Goal: Transaction & Acquisition: Purchase product/service

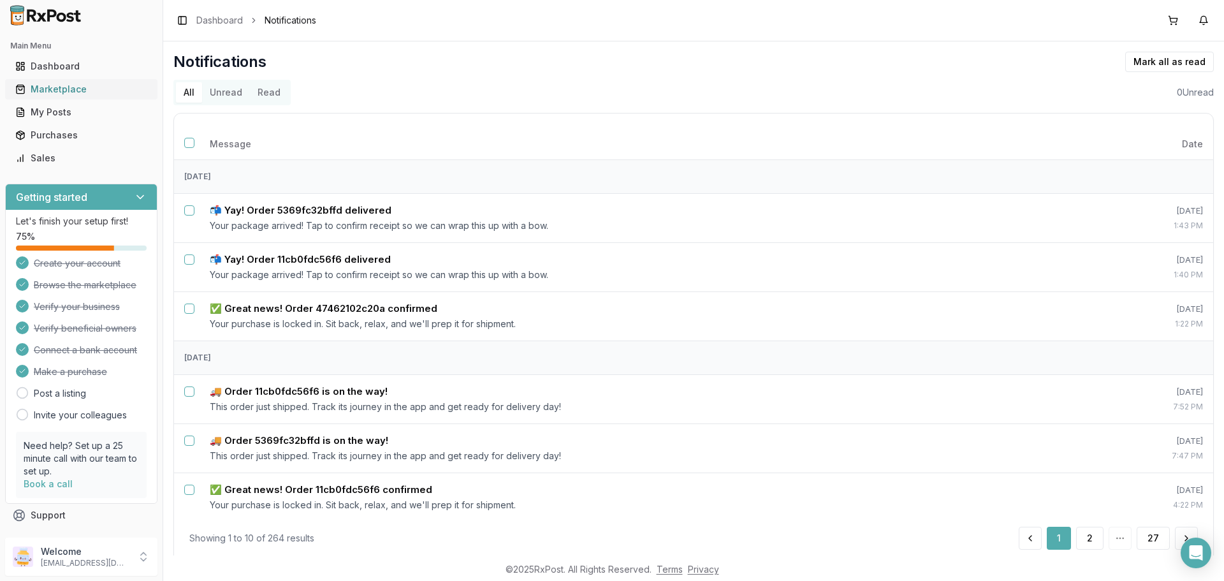
click at [71, 94] on div "Marketplace" at bounding box center [81, 89] width 132 height 13
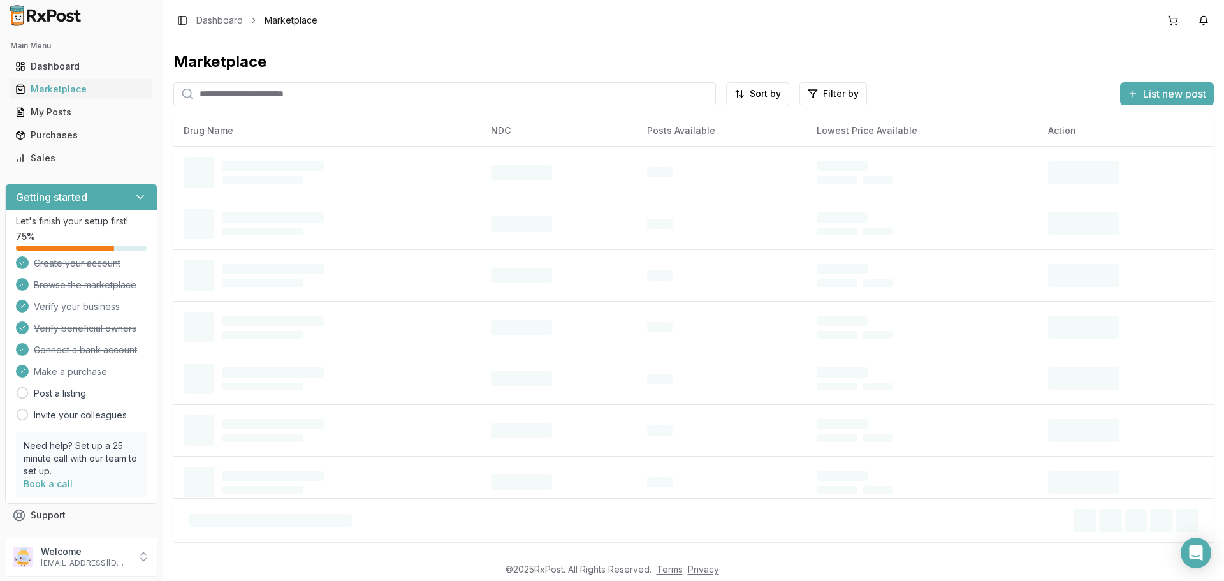
click at [281, 96] on input "search" at bounding box center [444, 93] width 542 height 23
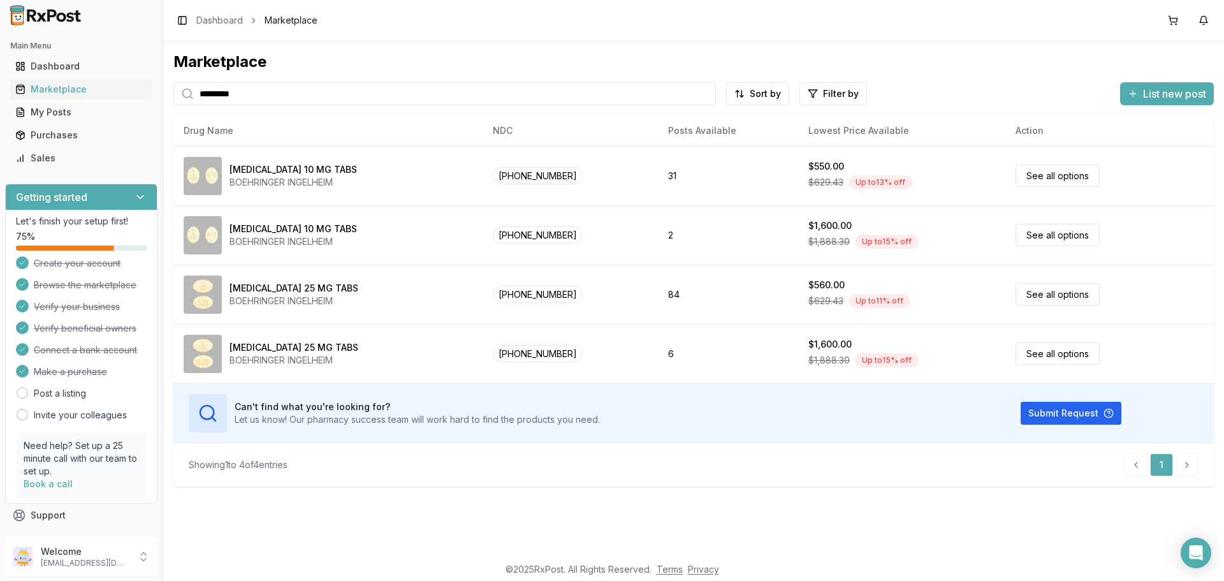
type input "*********"
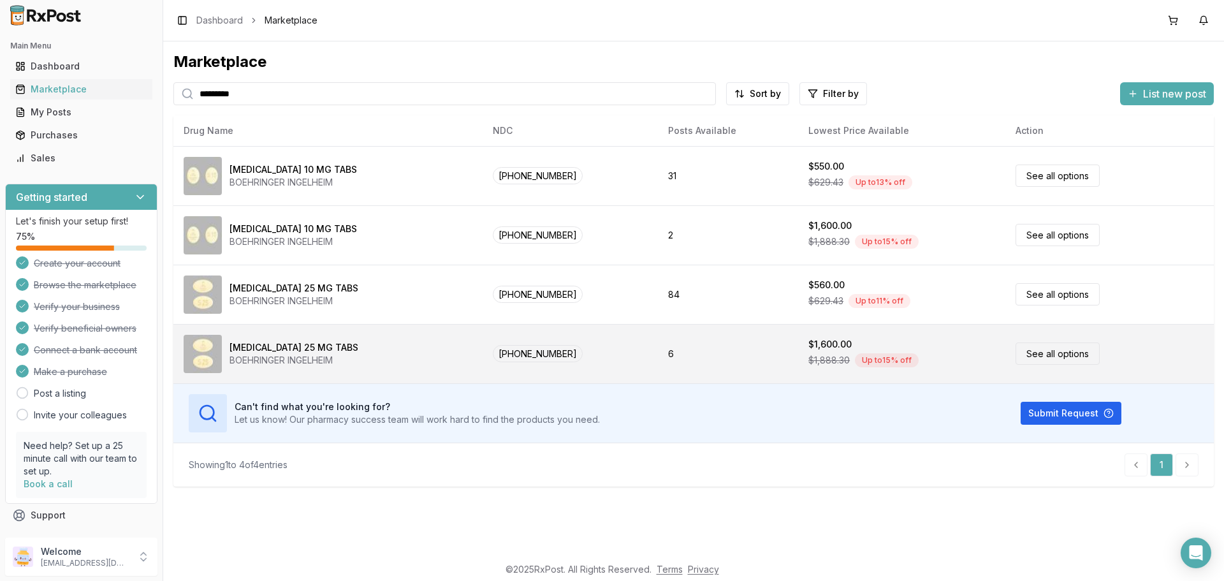
click at [1042, 360] on link "See all options" at bounding box center [1057, 353] width 84 height 22
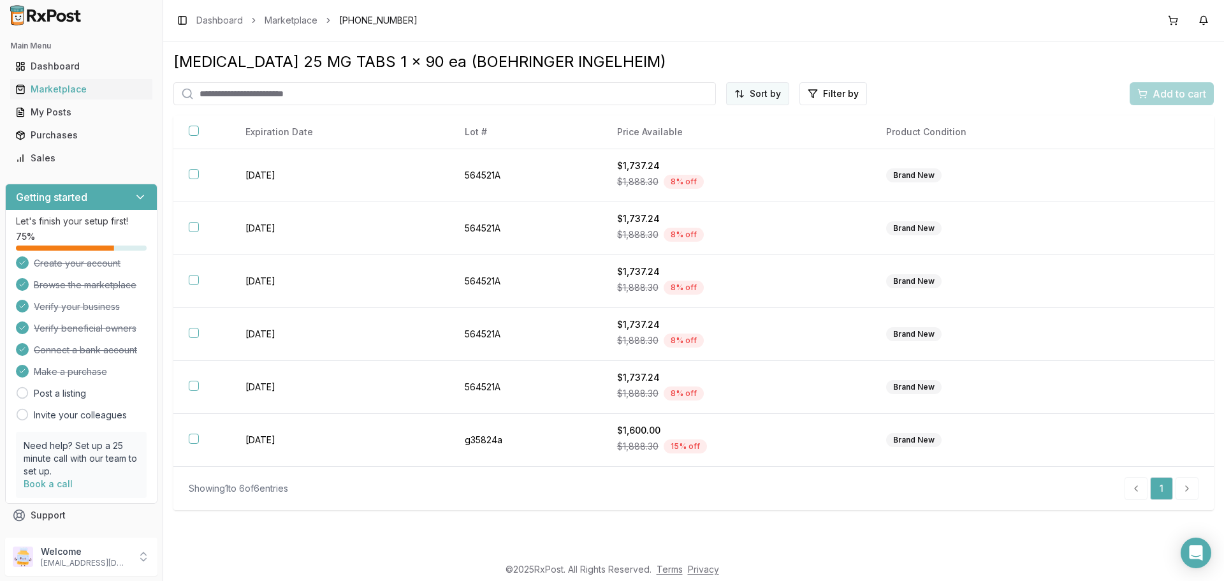
click at [752, 93] on html "Main Menu Dashboard Marketplace My Posts Purchases Sales Getting started Let's …" at bounding box center [612, 290] width 1224 height 581
click at [707, 146] on div "Price (Low to High)" at bounding box center [726, 141] width 121 height 20
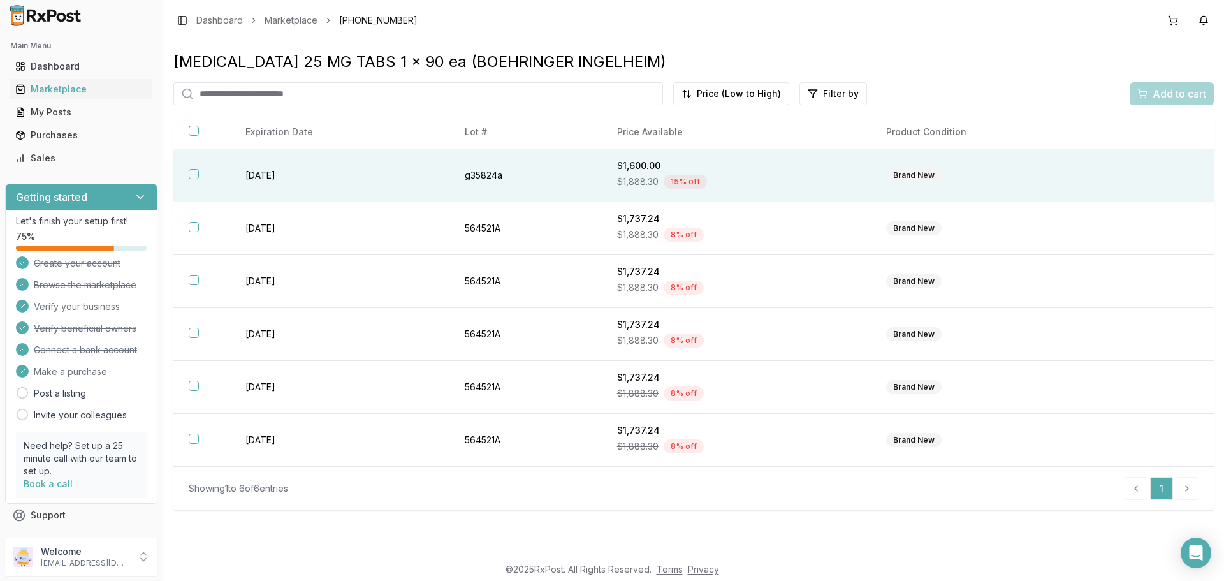
click at [221, 172] on th at bounding box center [201, 175] width 57 height 53
click at [1169, 96] on span "Add to cart" at bounding box center [1179, 93] width 54 height 15
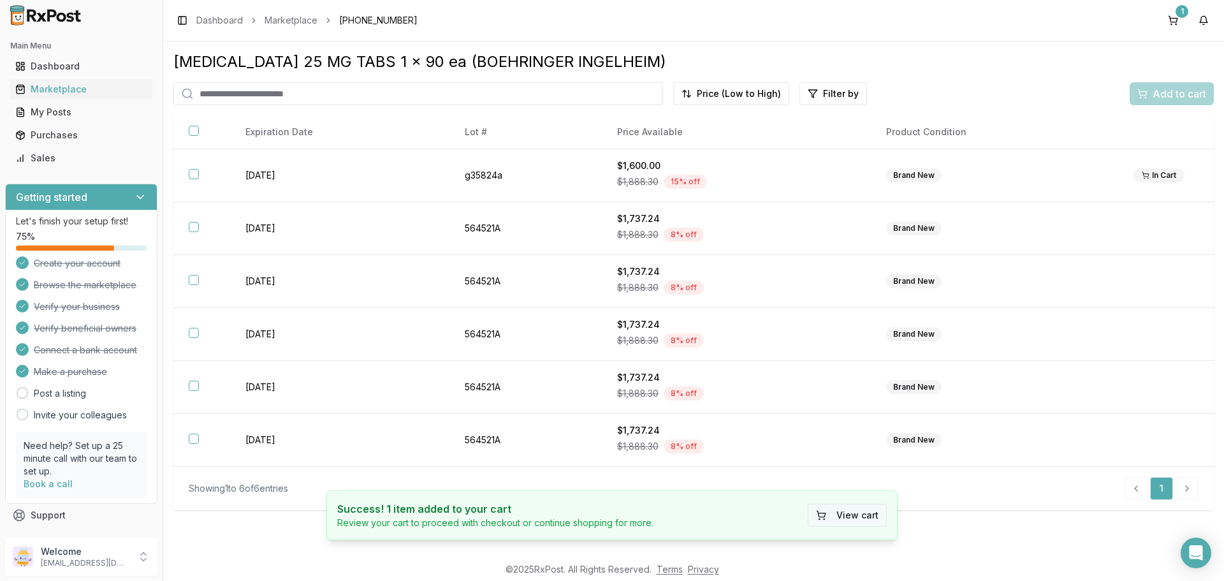
click at [861, 516] on button "View cart" at bounding box center [847, 515] width 79 height 23
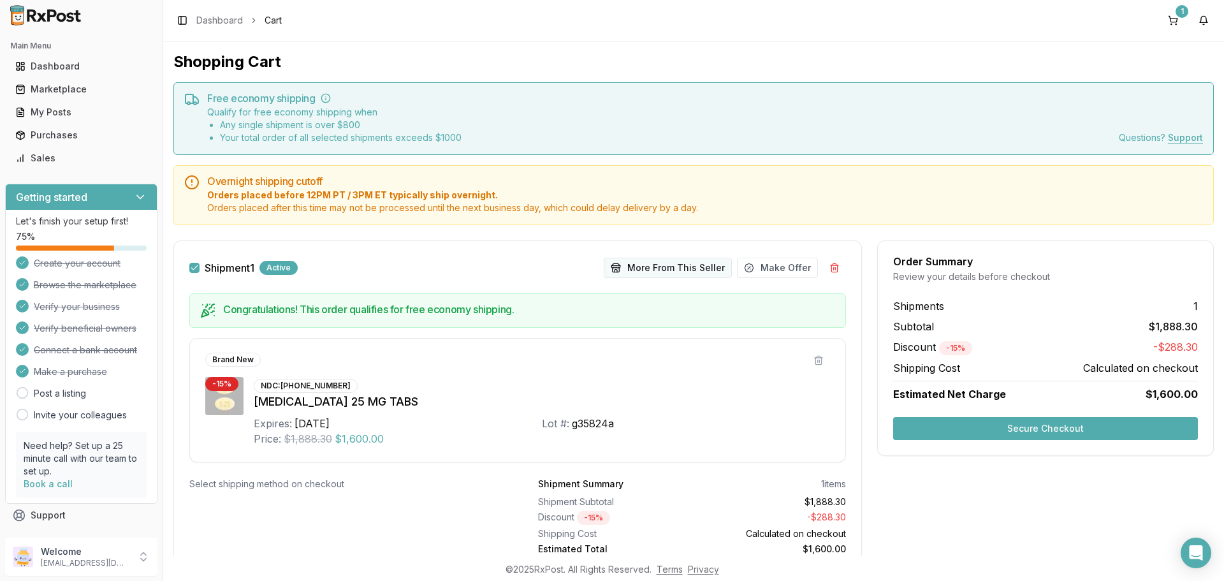
click at [636, 263] on button "More From This Seller" at bounding box center [668, 268] width 128 height 20
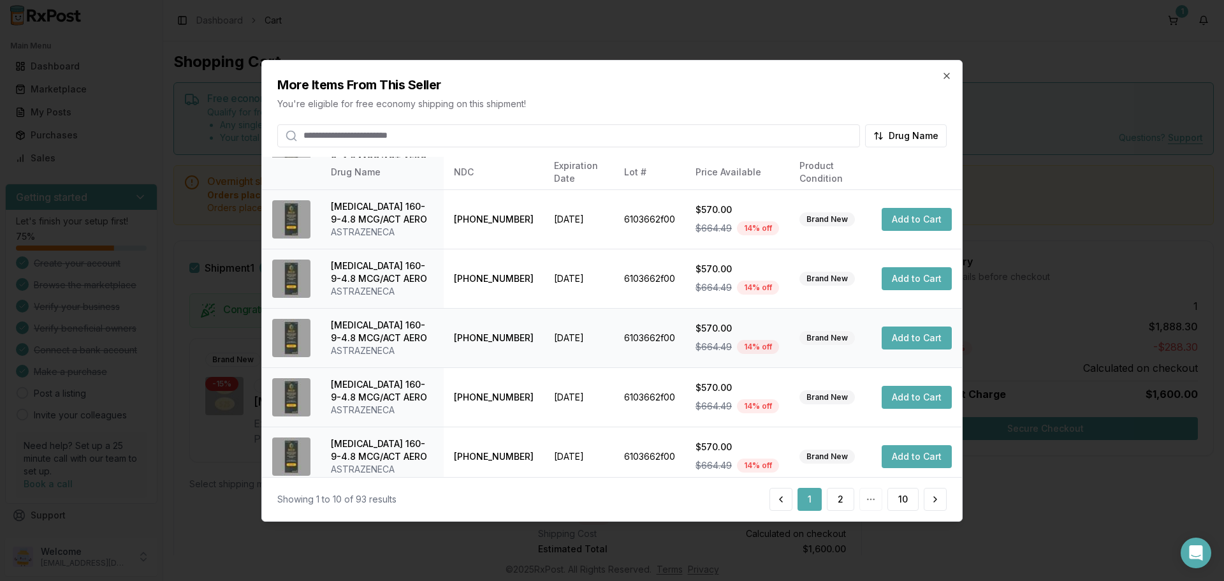
scroll to position [316, 0]
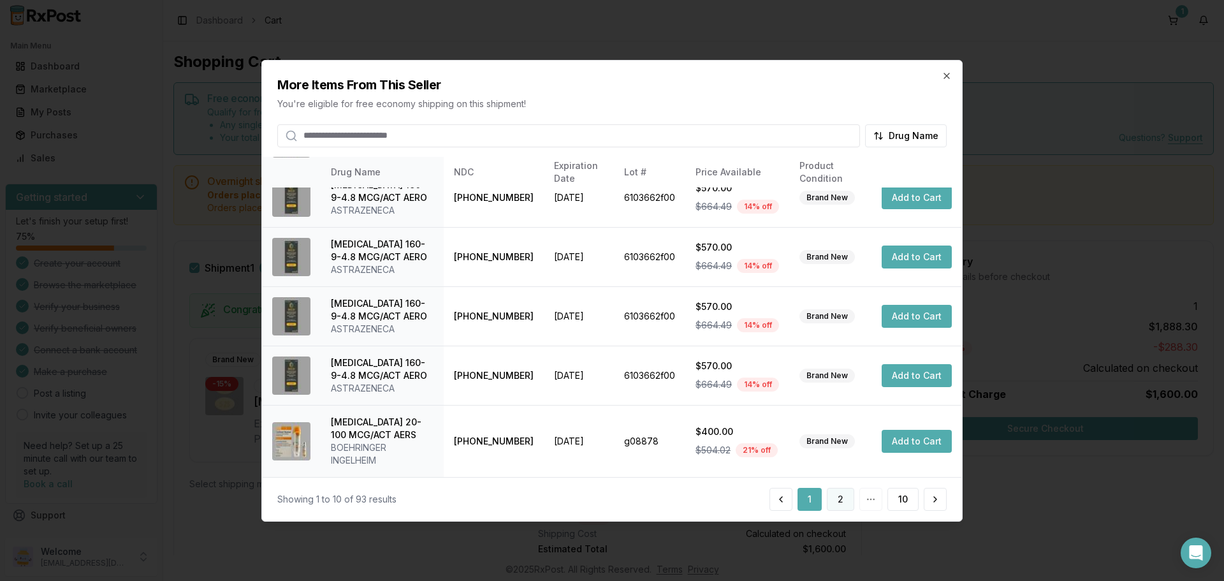
click at [839, 497] on button "2" at bounding box center [840, 499] width 27 height 23
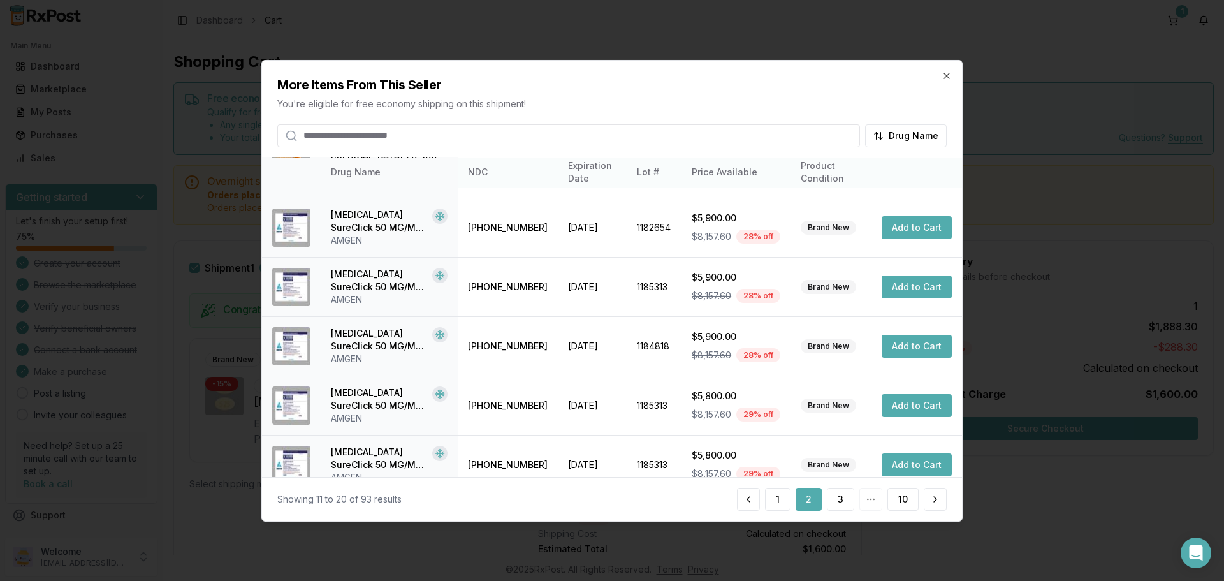
scroll to position [303, 0]
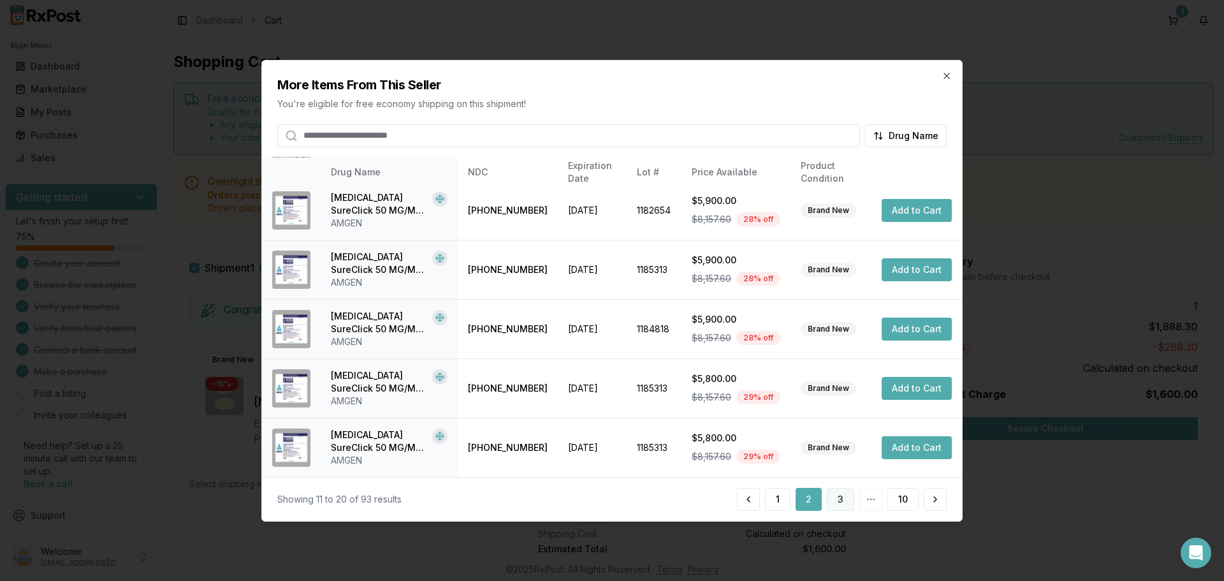
click at [837, 501] on button "3" at bounding box center [840, 499] width 27 height 23
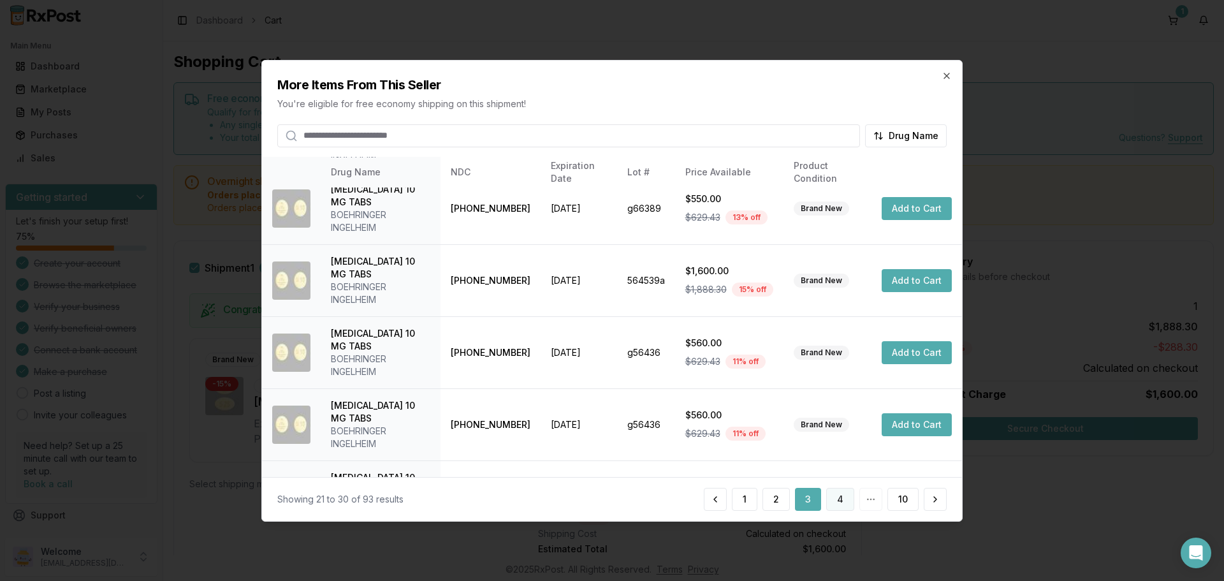
click at [838, 494] on button "4" at bounding box center [840, 499] width 28 height 23
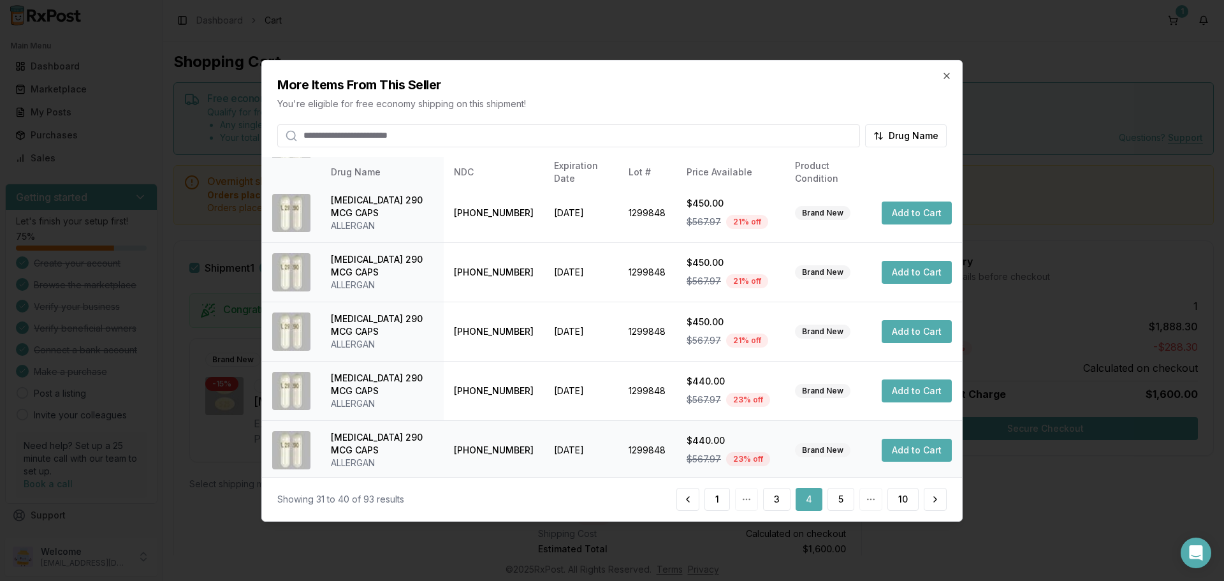
scroll to position [329, 0]
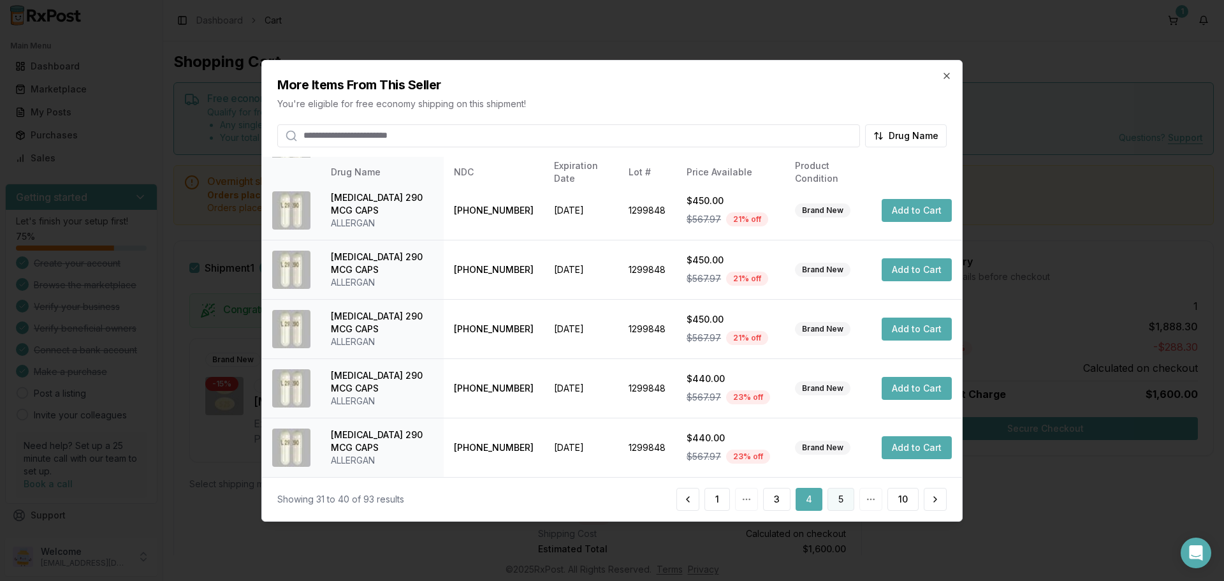
click at [832, 496] on button "5" at bounding box center [840, 499] width 27 height 23
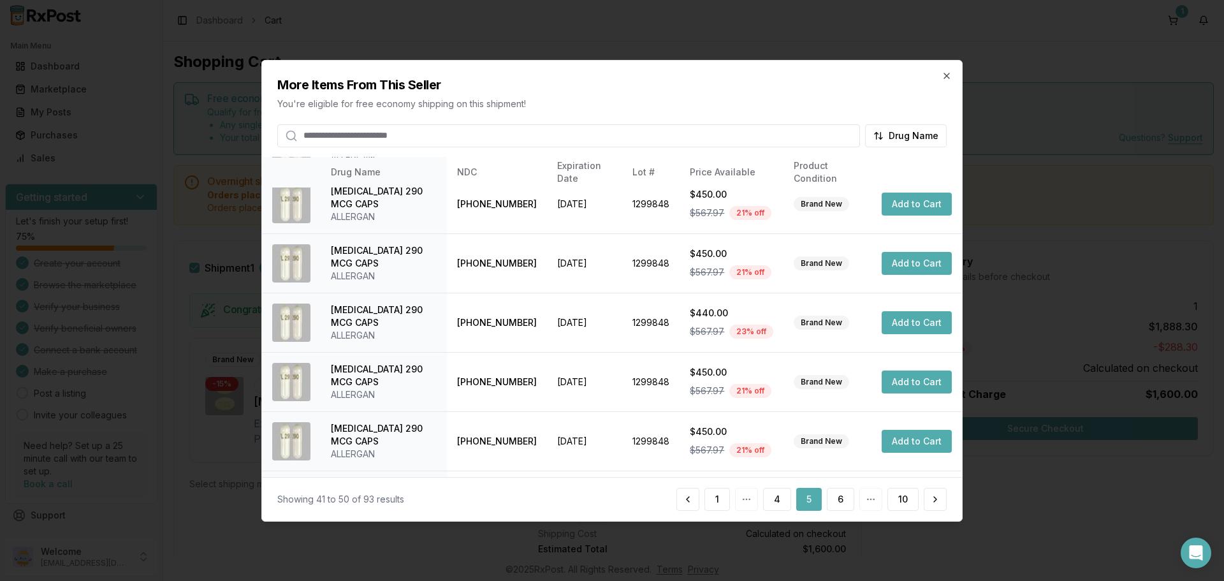
scroll to position [303, 0]
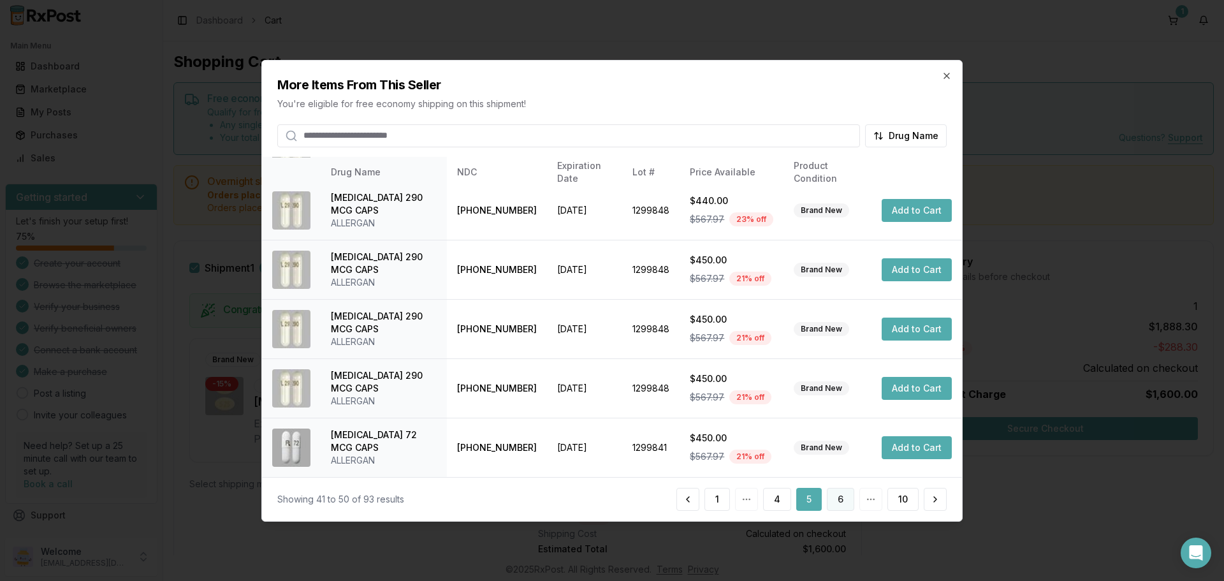
click at [840, 504] on button "6" at bounding box center [840, 499] width 27 height 23
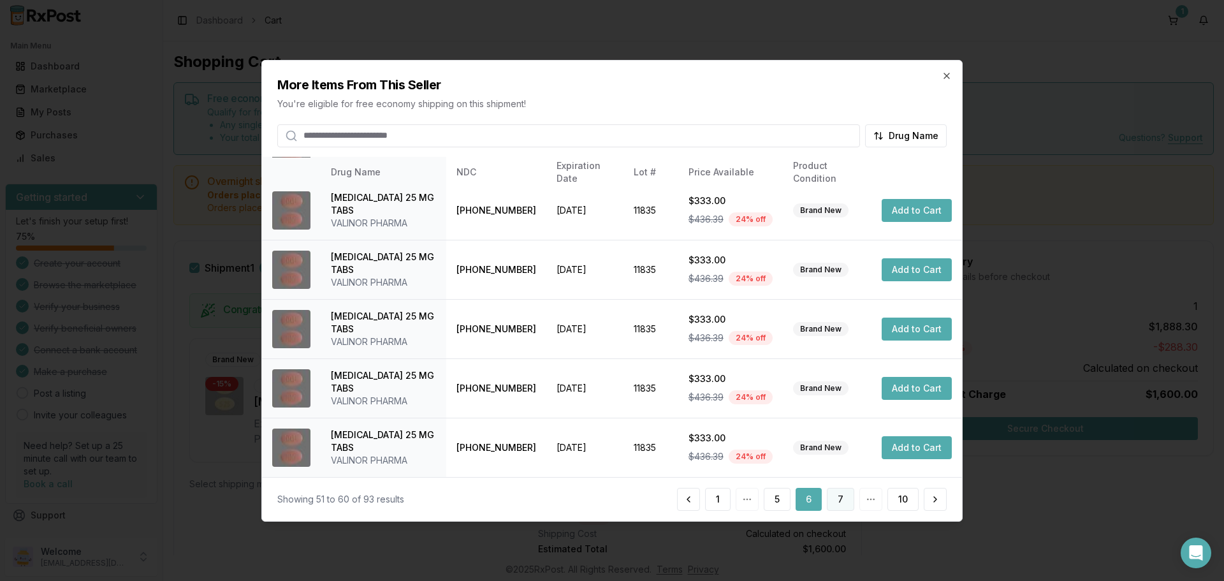
click at [845, 499] on button "7" at bounding box center [840, 499] width 27 height 23
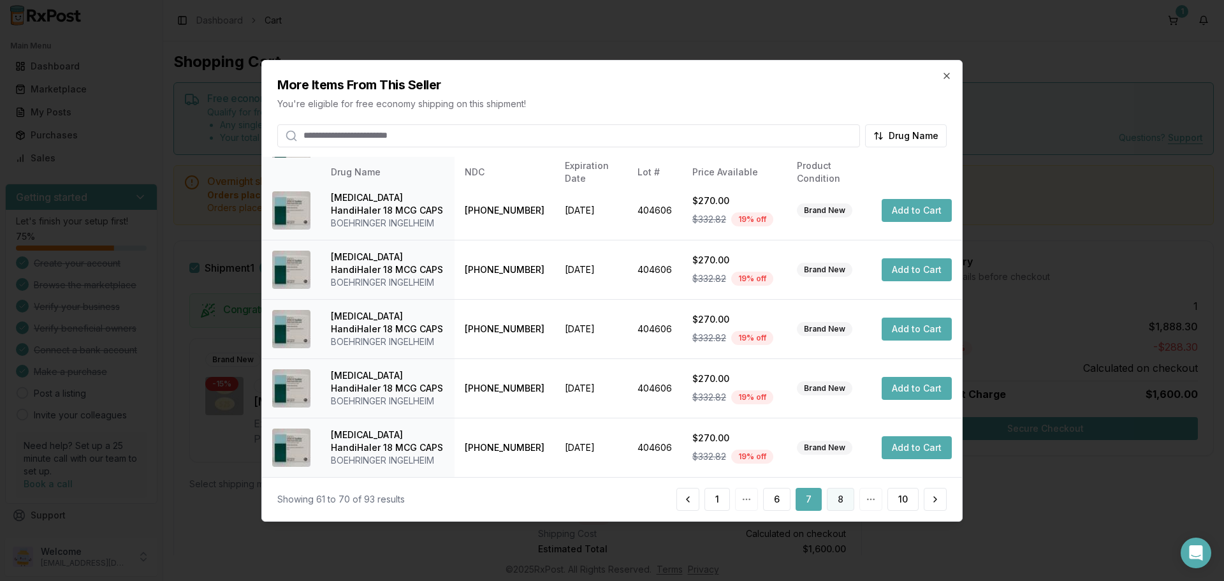
click at [838, 497] on button "8" at bounding box center [840, 499] width 27 height 23
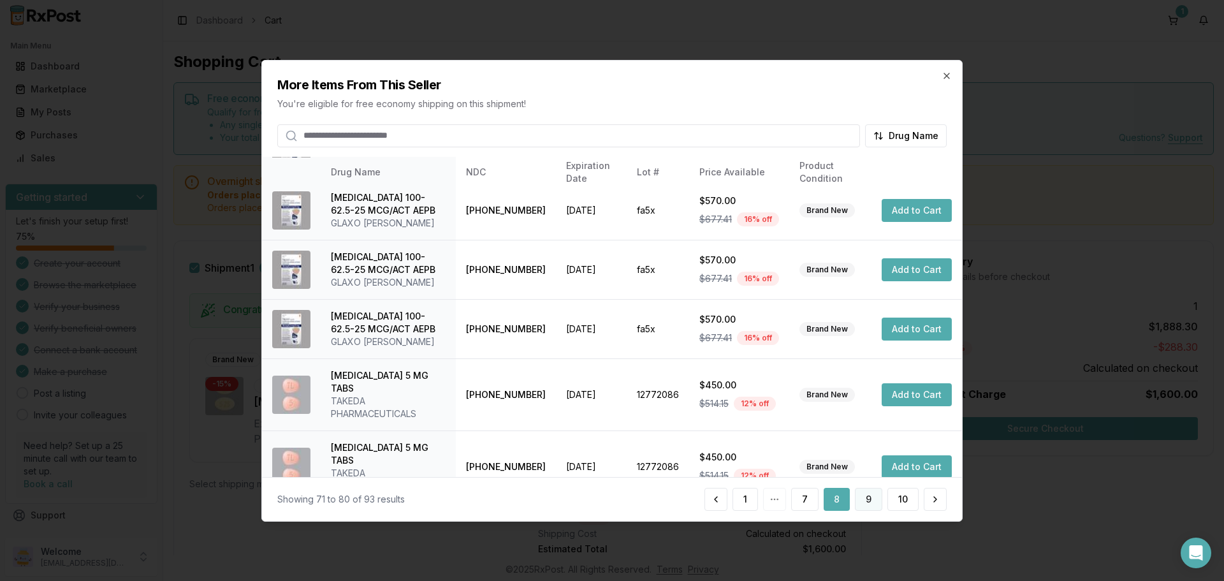
click at [859, 505] on button "9" at bounding box center [868, 499] width 27 height 23
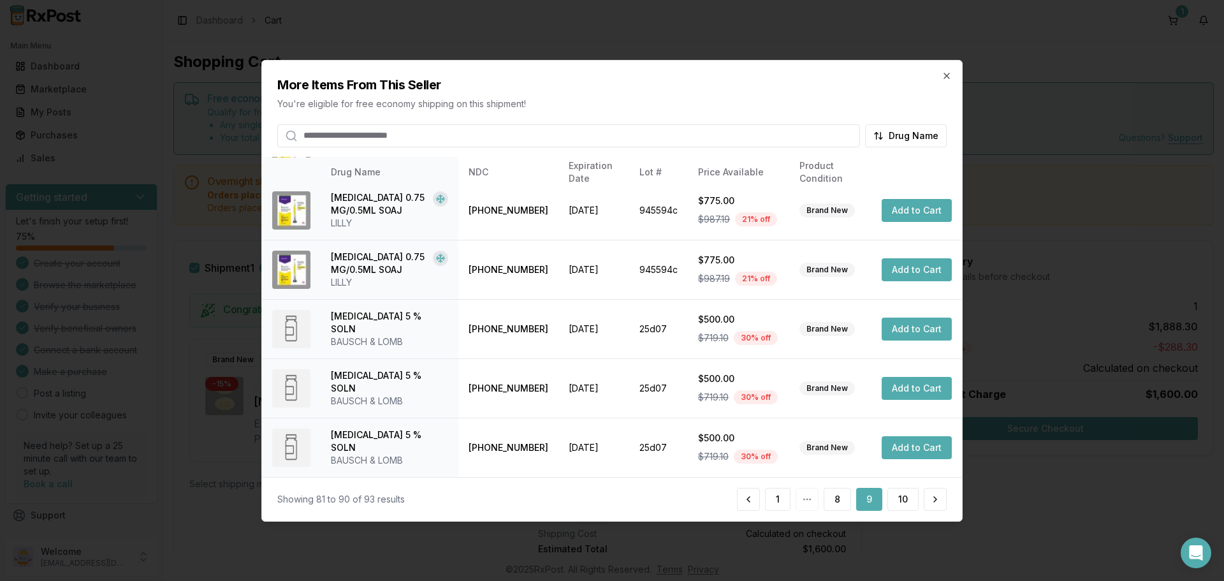
click at [945, 83] on h2 "More Items From This Seller" at bounding box center [611, 84] width 669 height 18
click at [948, 74] on icon "button" at bounding box center [946, 75] width 5 height 5
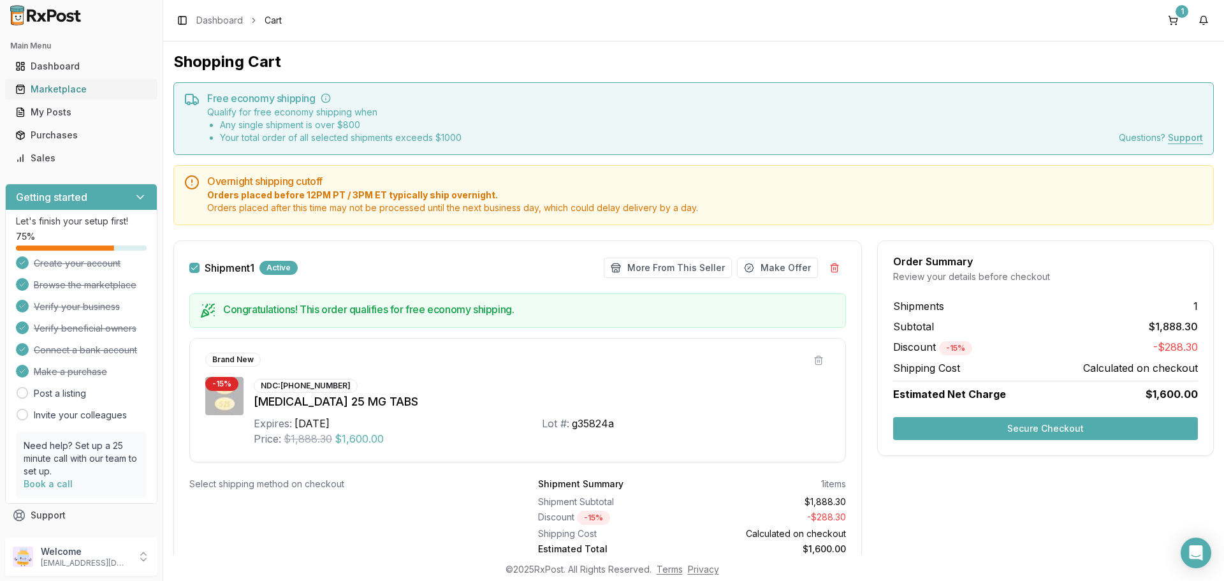
click at [73, 91] on div "Marketplace" at bounding box center [81, 89] width 132 height 13
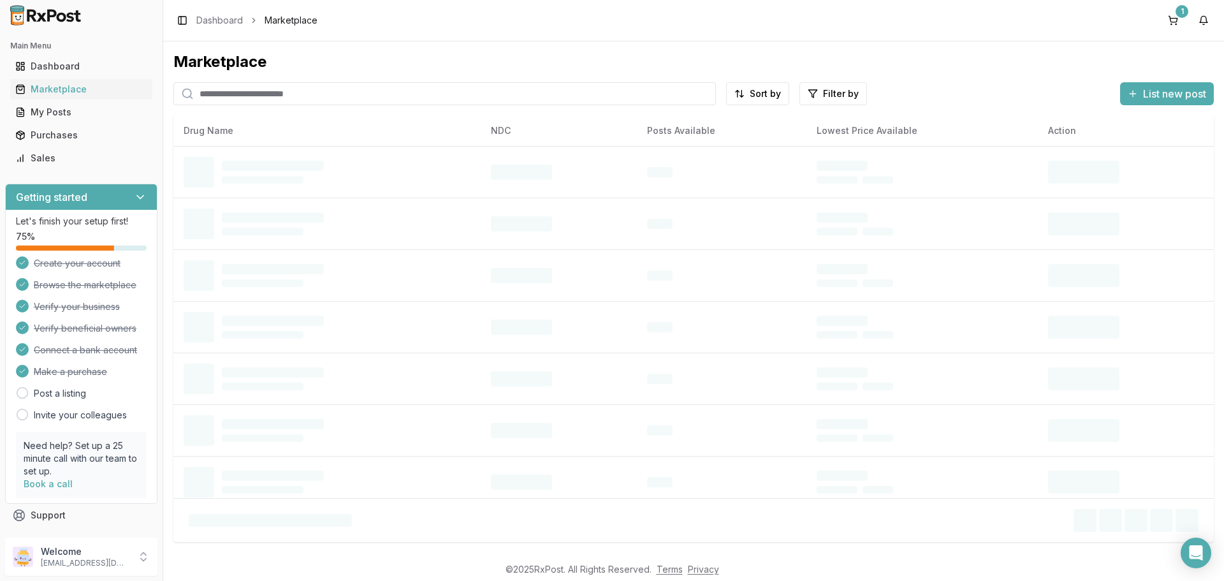
click at [339, 92] on input "search" at bounding box center [444, 93] width 542 height 23
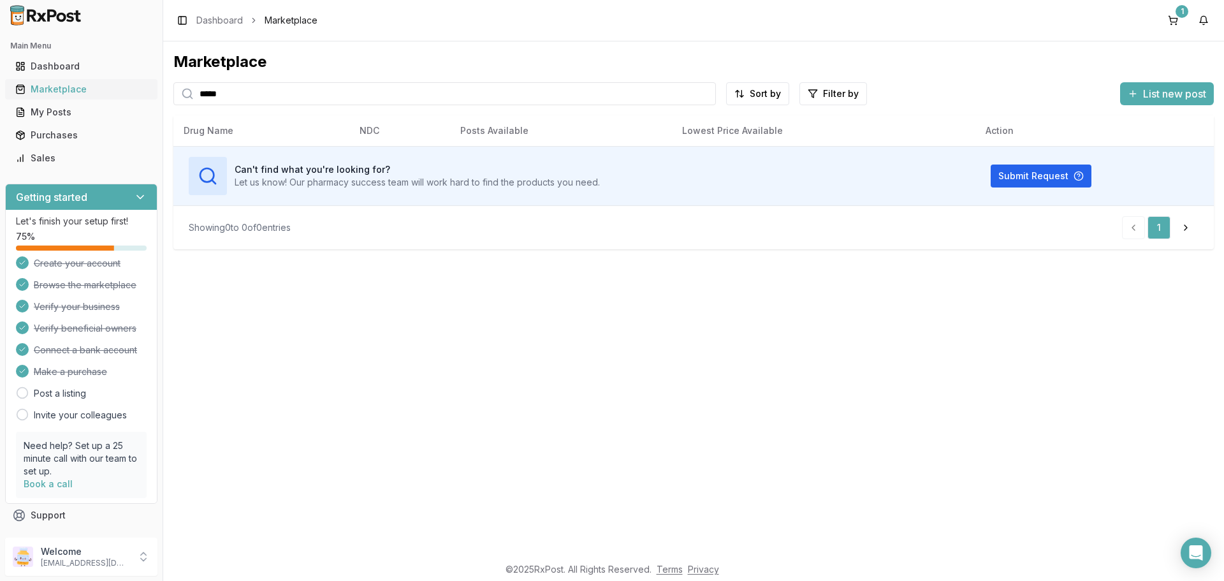
drag, startPoint x: 302, startPoint y: 92, endPoint x: 41, endPoint y: 92, distance: 260.7
click at [41, 92] on div "Main Menu Dashboard Marketplace My Posts Purchases Sales Getting started Let's …" at bounding box center [612, 290] width 1224 height 581
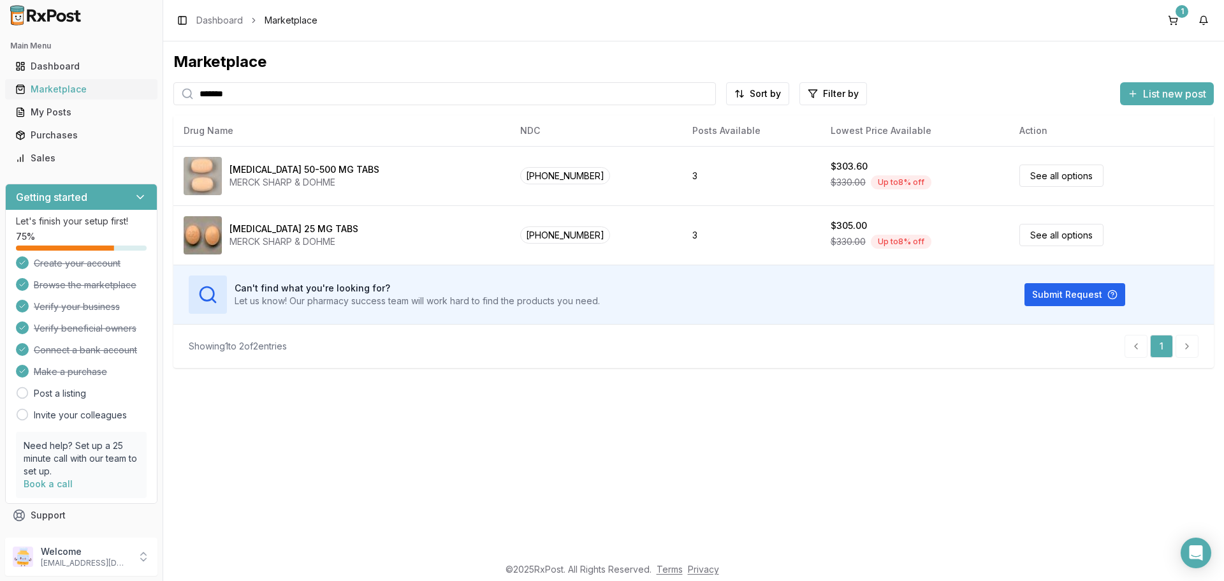
drag, startPoint x: 254, startPoint y: 98, endPoint x: 52, endPoint y: 95, distance: 202.7
click at [52, 95] on div "Main Menu Dashboard Marketplace My Posts Purchases Sales Getting started Let's …" at bounding box center [612, 290] width 1224 height 581
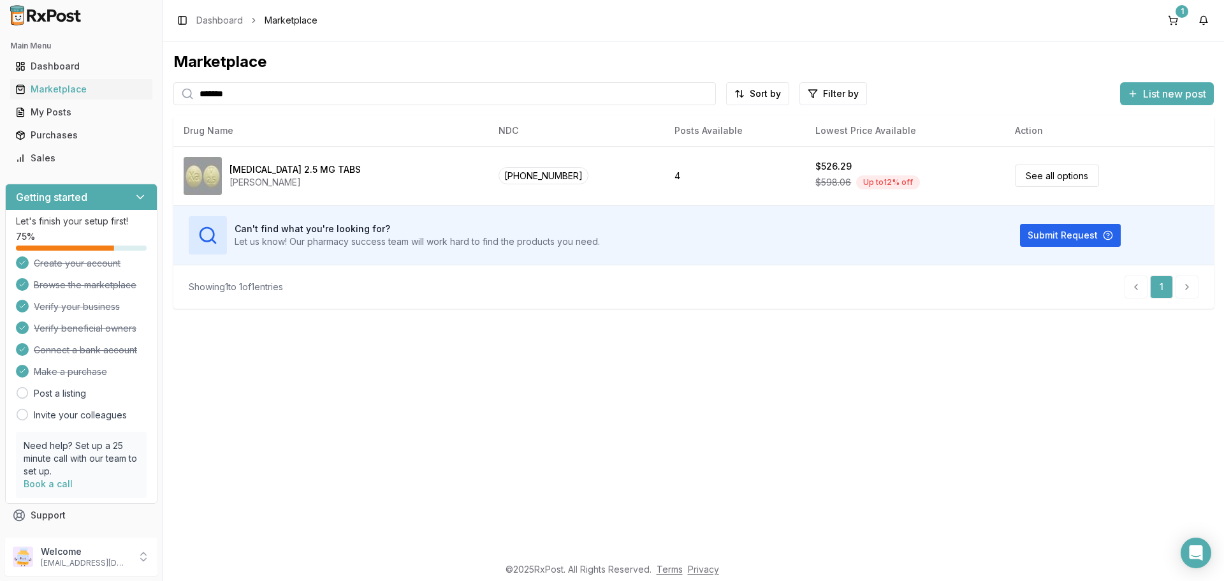
type input "*******"
click at [248, 100] on input "*******" at bounding box center [444, 93] width 542 height 23
click at [703, 94] on input "*******" at bounding box center [444, 93] width 542 height 23
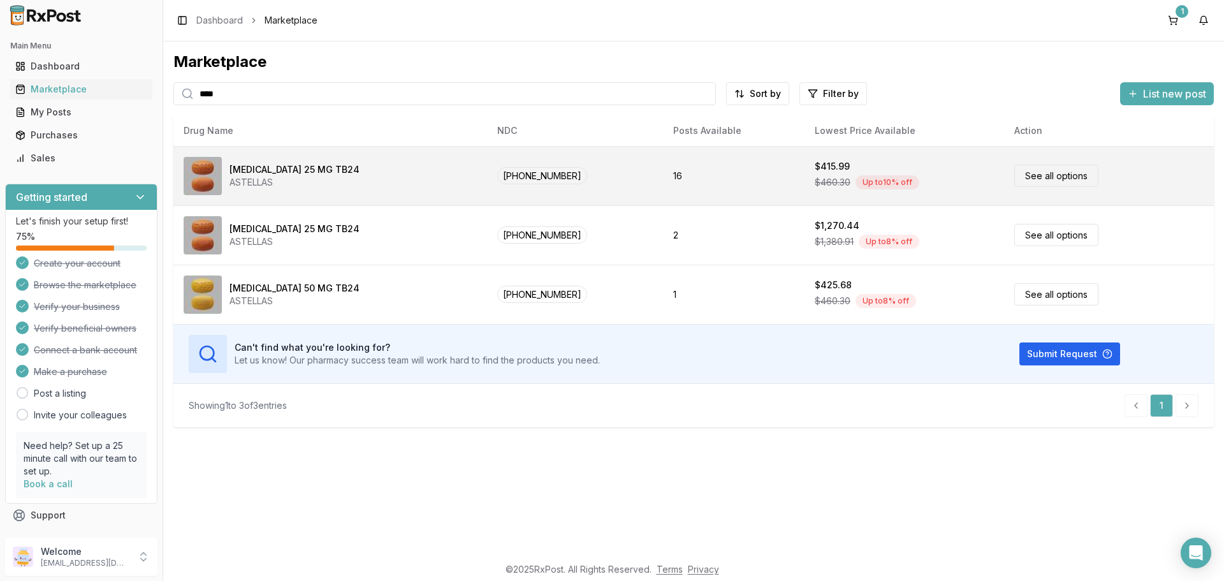
type input "****"
click at [1040, 174] on link "See all options" at bounding box center [1056, 175] width 84 height 22
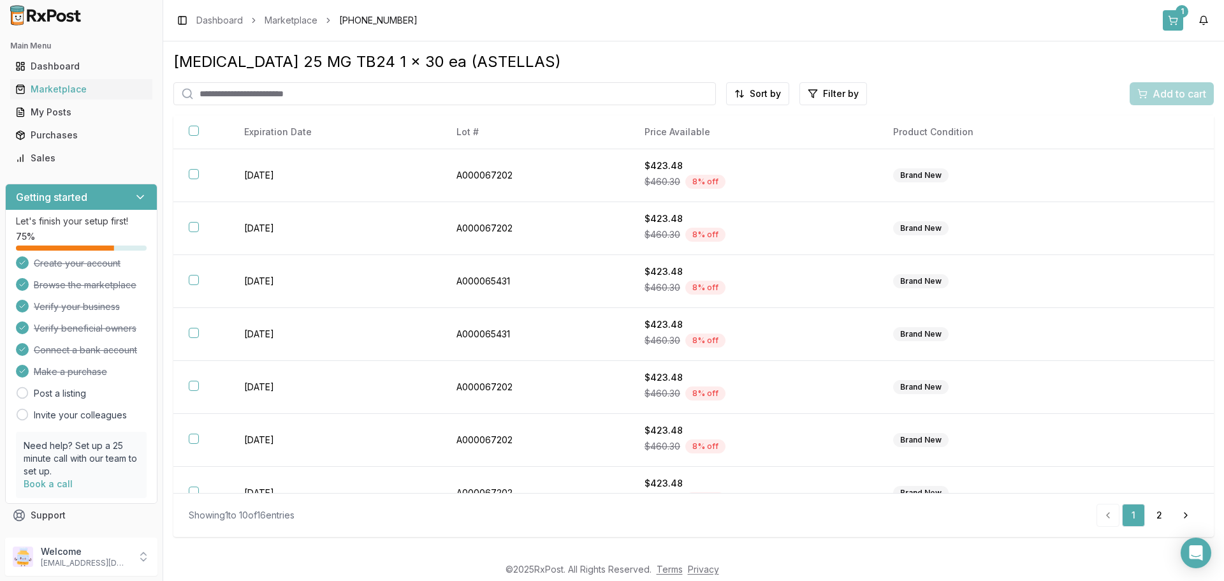
click at [1174, 14] on button "1" at bounding box center [1173, 20] width 20 height 20
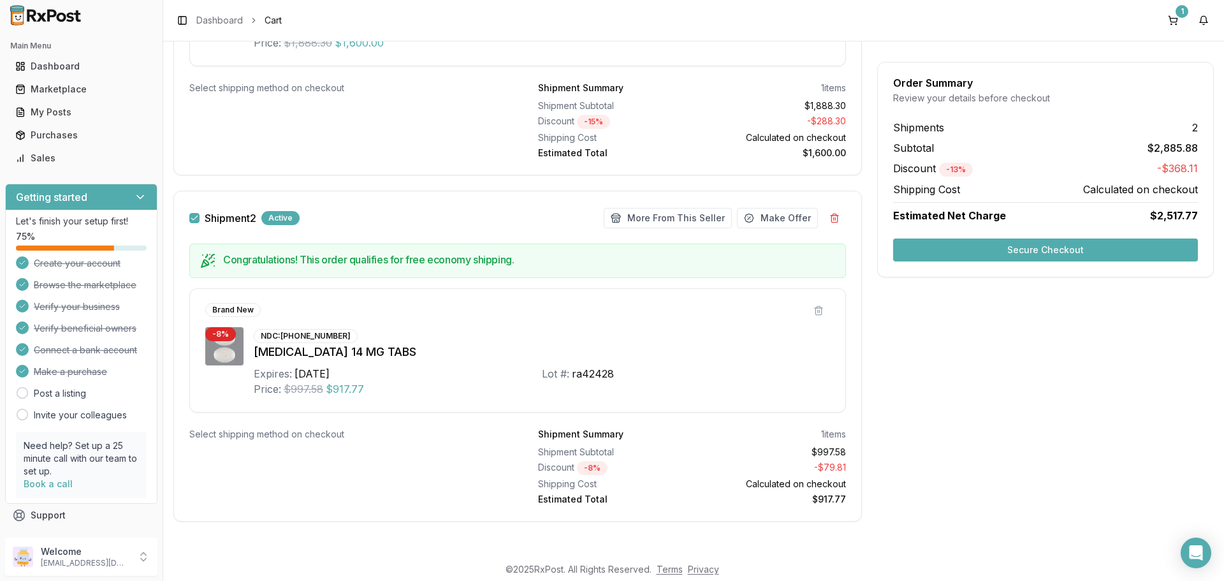
scroll to position [398, 0]
click at [660, 215] on button "More From This Seller" at bounding box center [668, 216] width 128 height 20
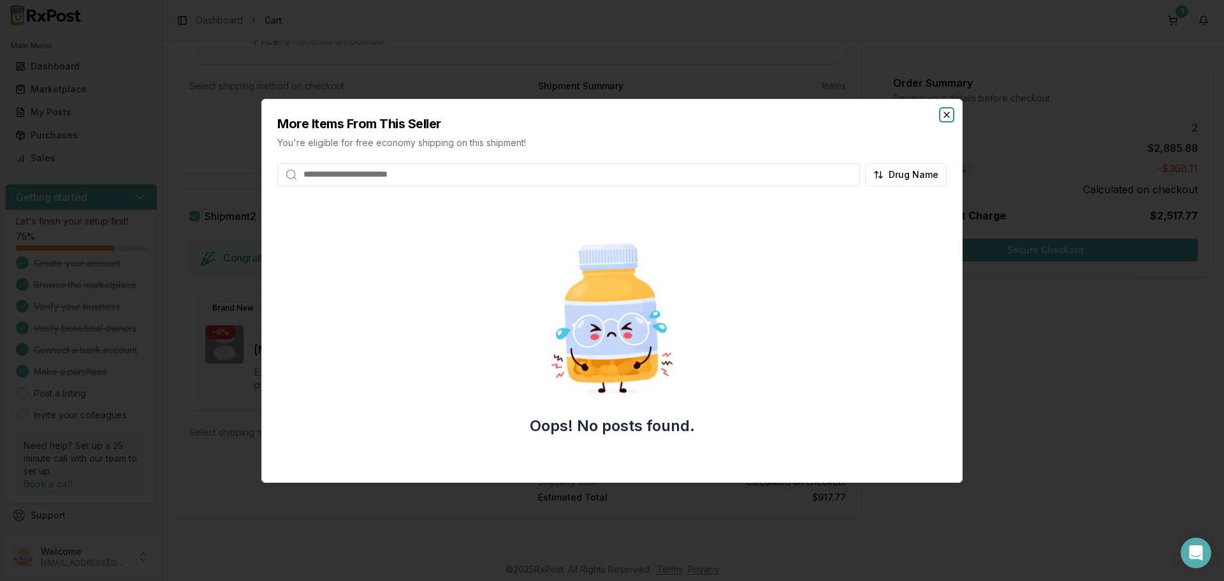
click at [950, 119] on icon "button" at bounding box center [946, 115] width 10 height 10
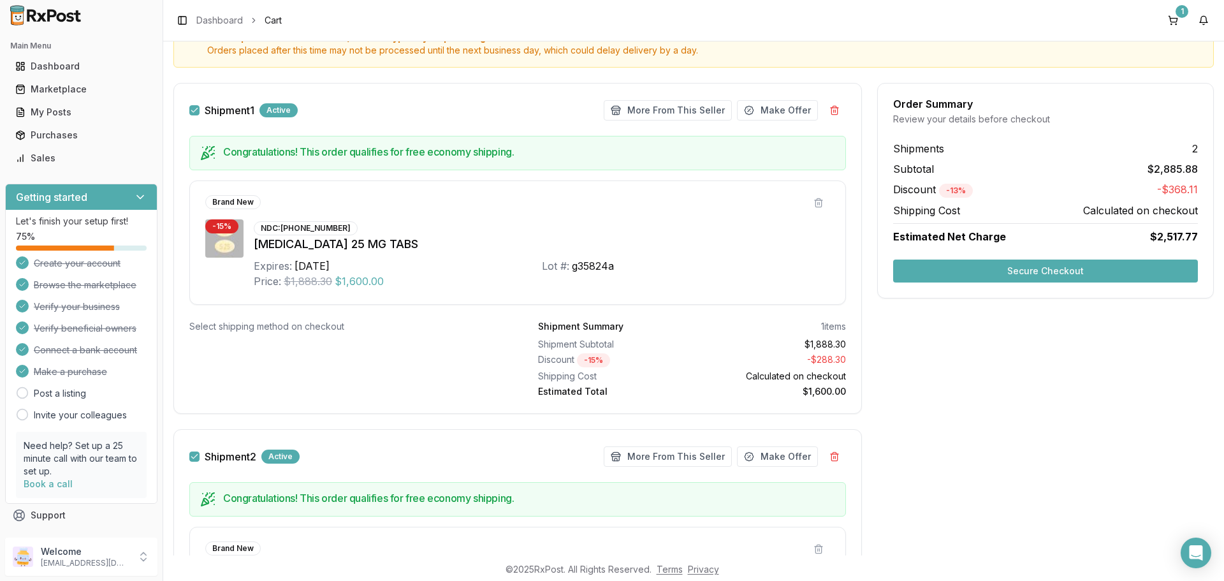
scroll to position [143, 0]
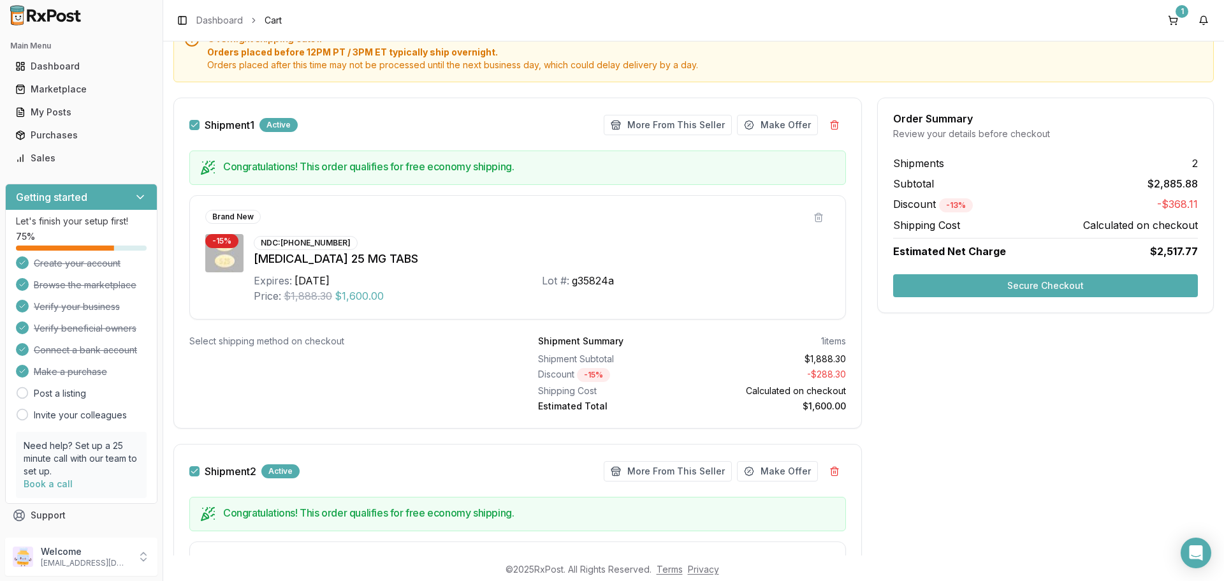
click at [198, 124] on button "Shipment 1" at bounding box center [194, 125] width 10 height 10
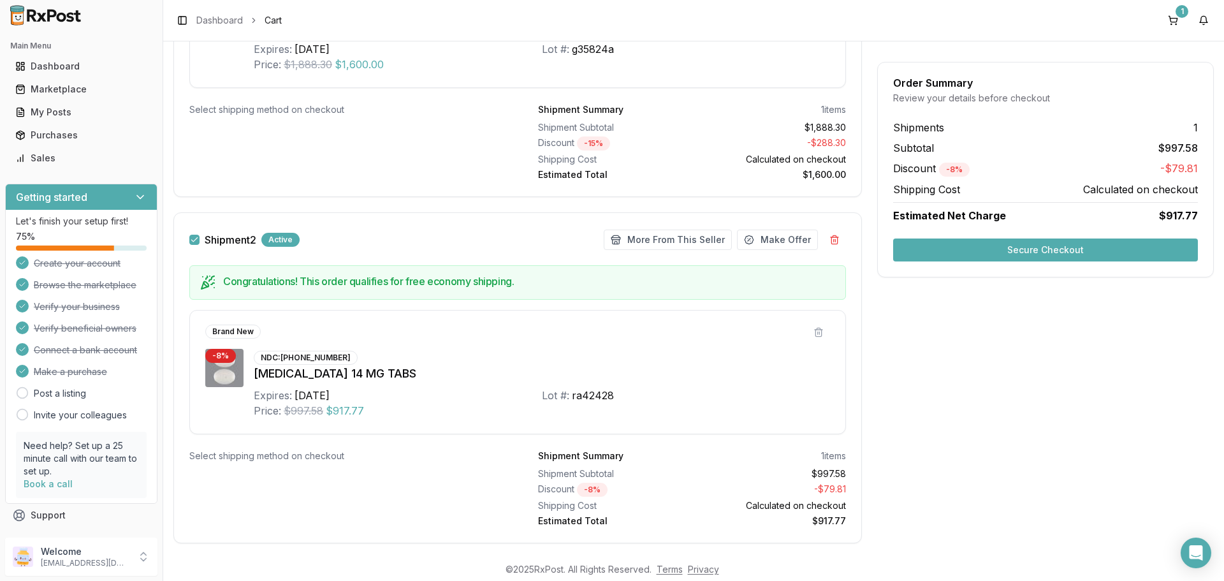
scroll to position [398, 0]
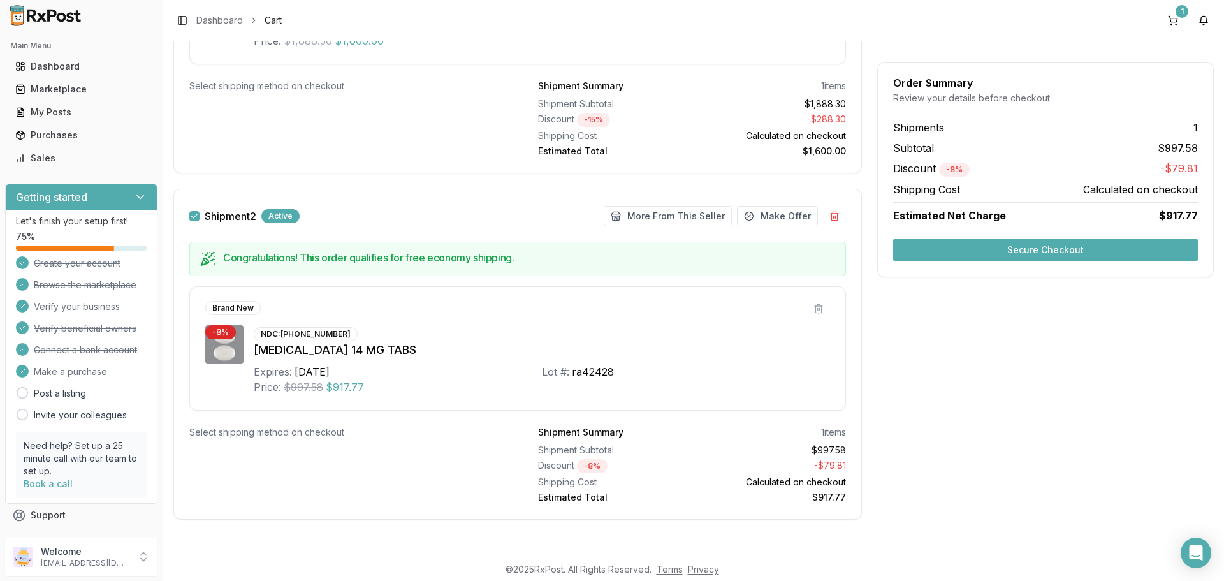
click at [928, 253] on button "Secure Checkout" at bounding box center [1045, 249] width 305 height 23
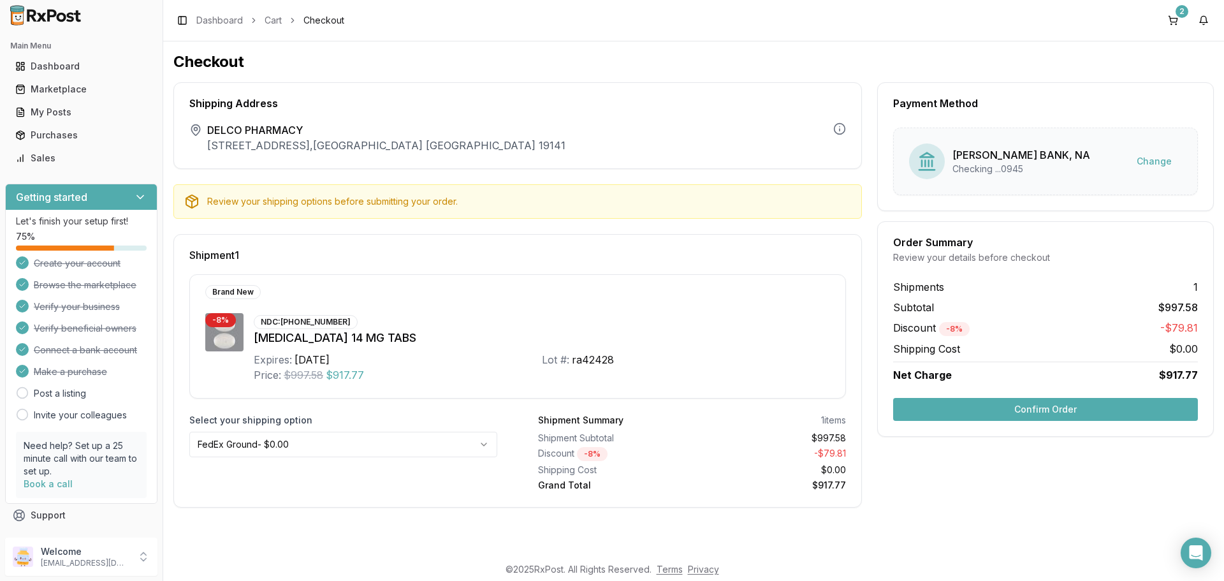
click at [1036, 410] on button "Confirm Order" at bounding box center [1045, 409] width 305 height 23
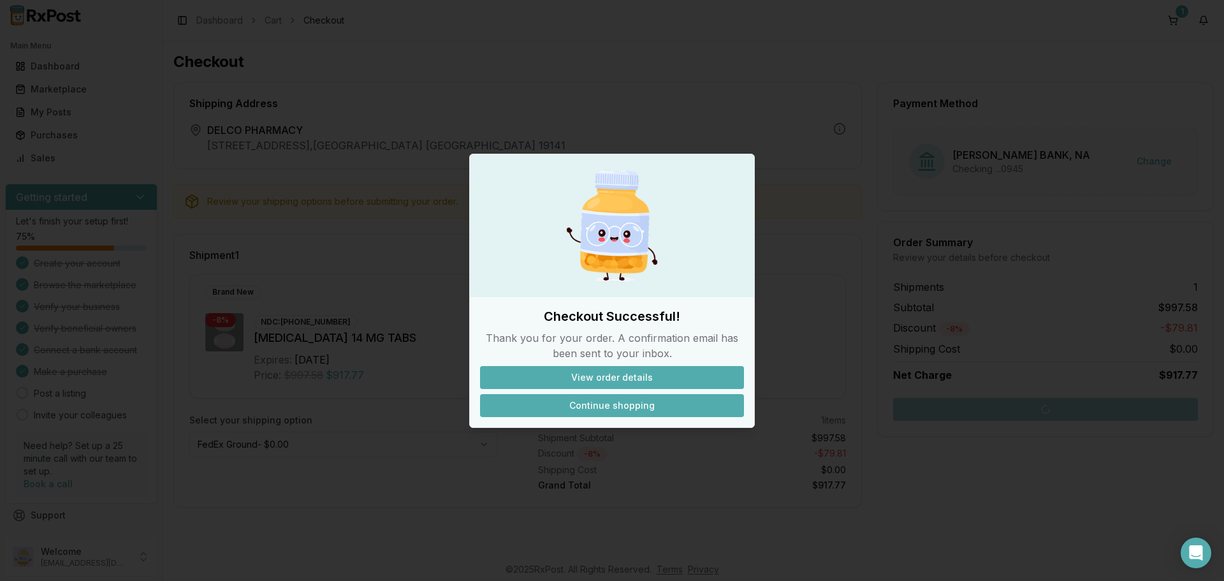
click at [618, 403] on button "Continue shopping" at bounding box center [612, 405] width 264 height 23
